Goal: Navigation & Orientation: Find specific page/section

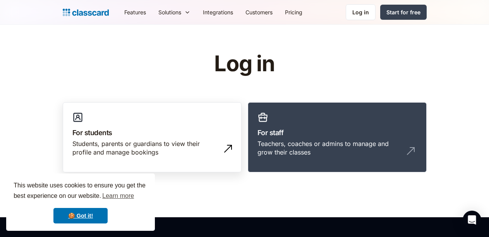
click at [116, 144] on div "Students, parents or guardians to view their profile and manage bookings" at bounding box center [144, 148] width 144 height 17
click at [116, 143] on div "Students, parents or guardians to view their profile and manage bookings" at bounding box center [144, 148] width 144 height 17
click at [152, 128] on h3 "For students" at bounding box center [152, 133] width 160 height 10
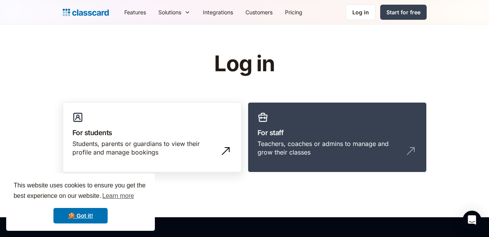
click at [152, 128] on h3 "For students" at bounding box center [152, 133] width 160 height 10
click at [212, 140] on div "Students, parents or guardians to view their profile and manage bookings" at bounding box center [144, 148] width 144 height 17
click at [229, 143] on img at bounding box center [228, 149] width 12 height 12
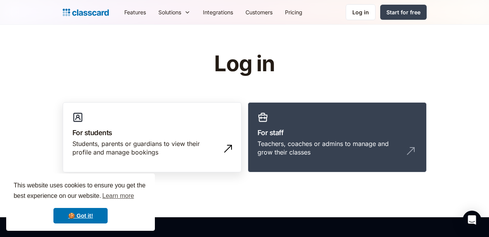
click at [229, 143] on img at bounding box center [228, 149] width 12 height 12
drag, startPoint x: 229, startPoint y: 143, endPoint x: 195, endPoint y: 126, distance: 38.6
click at [229, 143] on img at bounding box center [228, 149] width 12 height 12
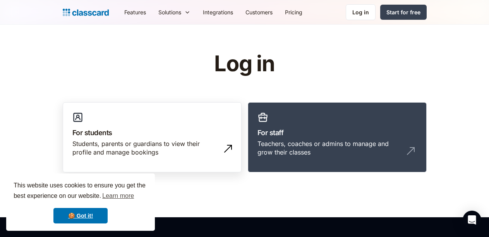
click at [110, 136] on h3 "For students" at bounding box center [152, 133] width 160 height 10
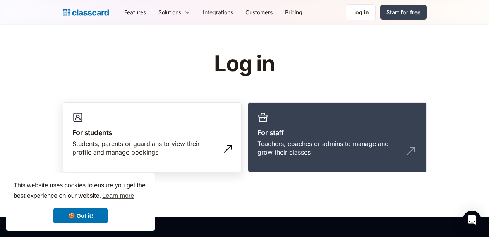
click at [110, 136] on h3 "For students" at bounding box center [152, 133] width 160 height 10
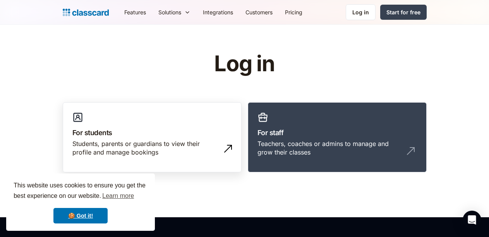
click at [110, 136] on h3 "For students" at bounding box center [152, 133] width 160 height 10
